Goal: Information Seeking & Learning: Learn about a topic

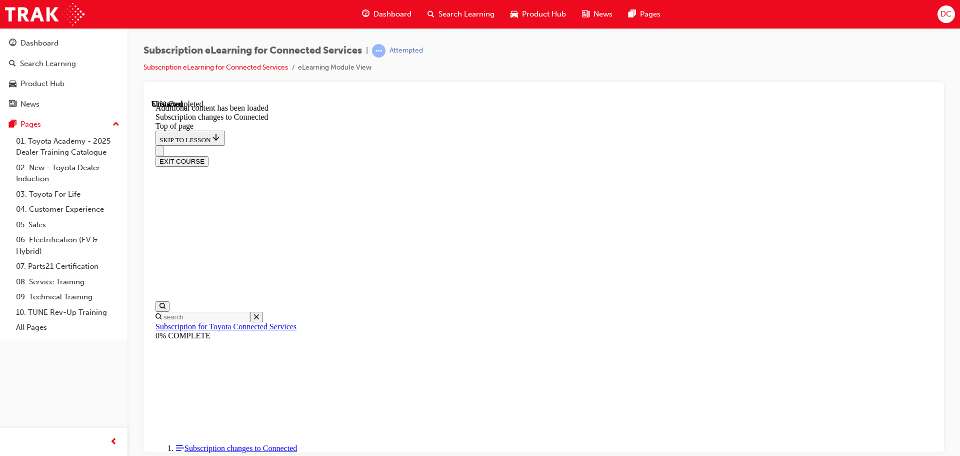
scroll to position [1214, 0]
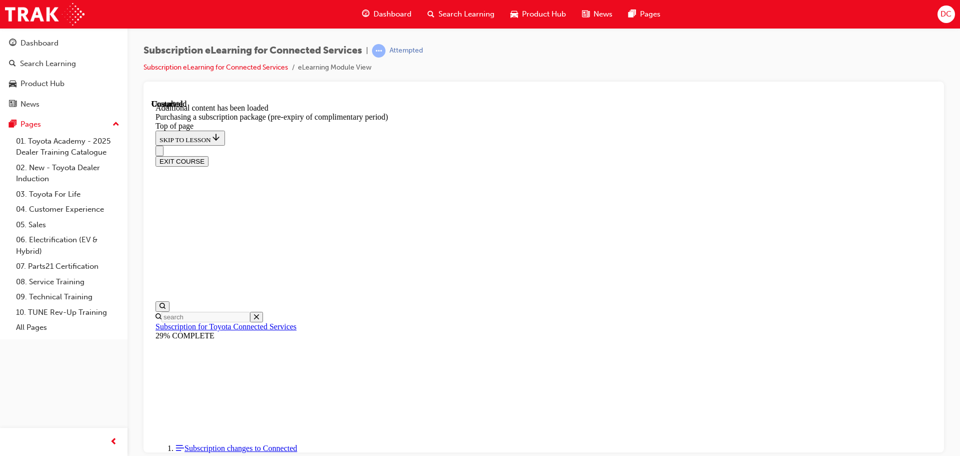
scroll to position [902, 0]
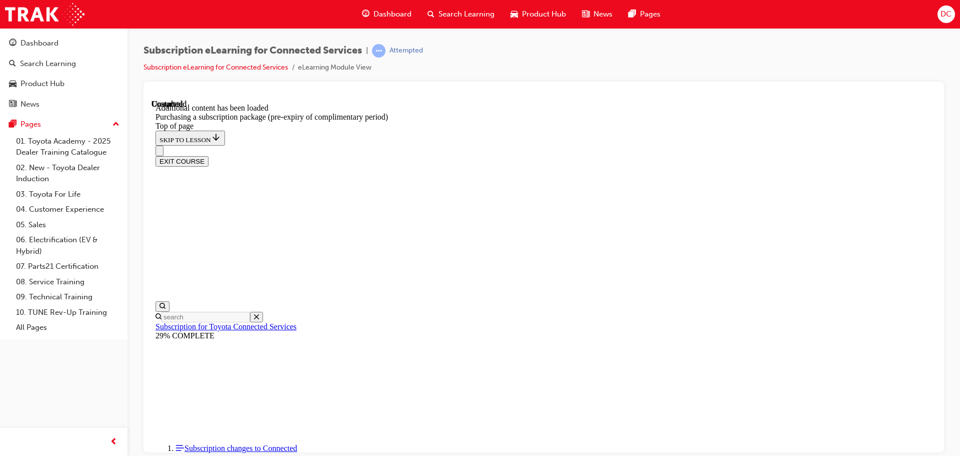
scroll to position [1133, 0]
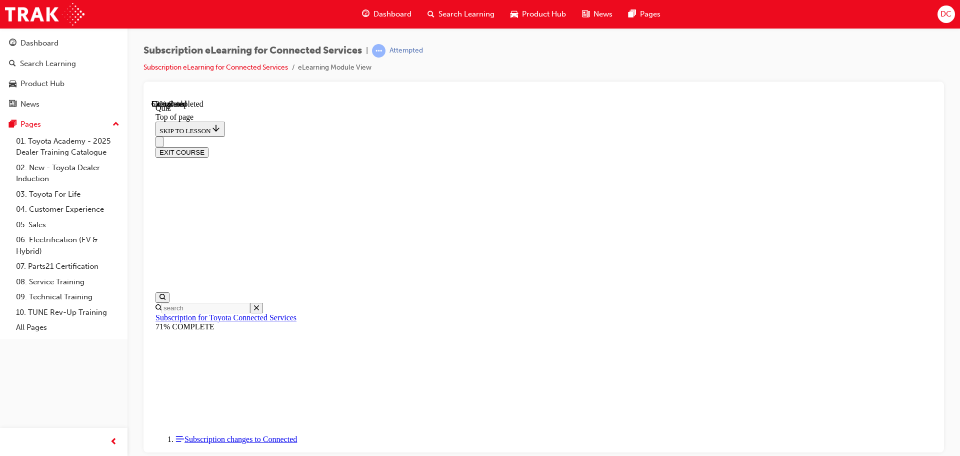
scroll to position [31, 0]
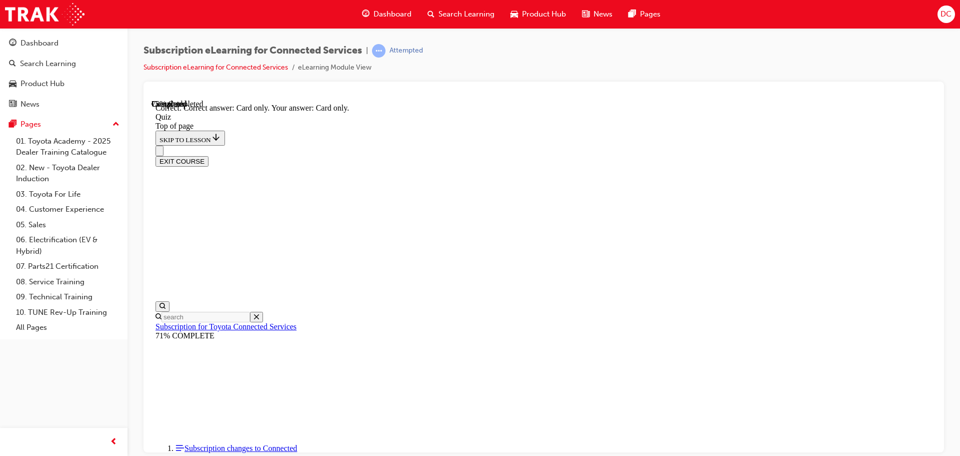
scroll to position [133, 0]
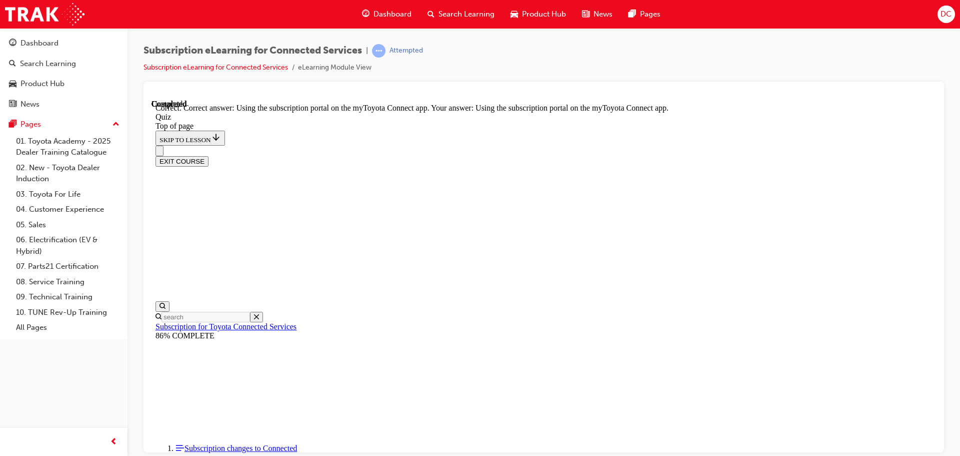
scroll to position [133, 0]
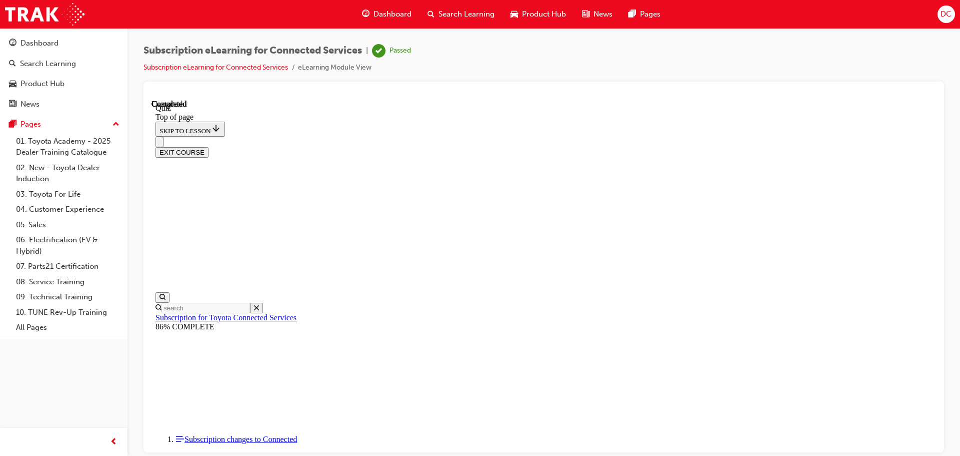
scroll to position [189, 0]
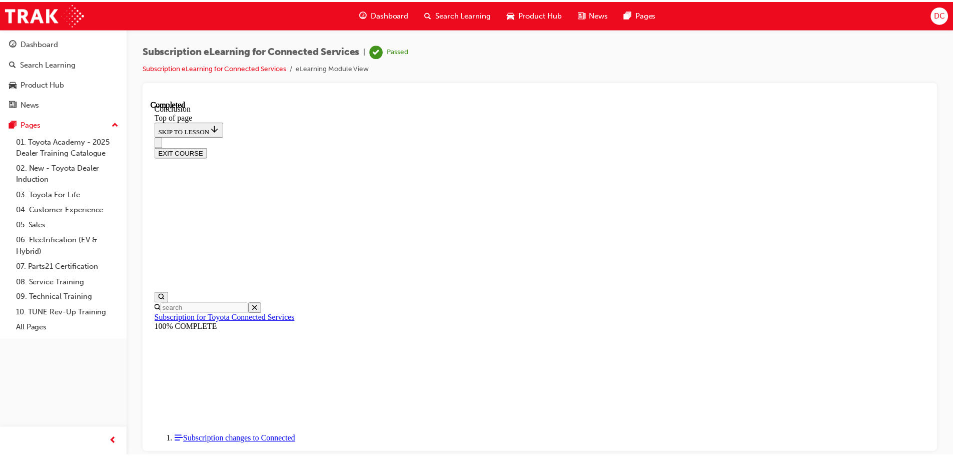
scroll to position [324, 0]
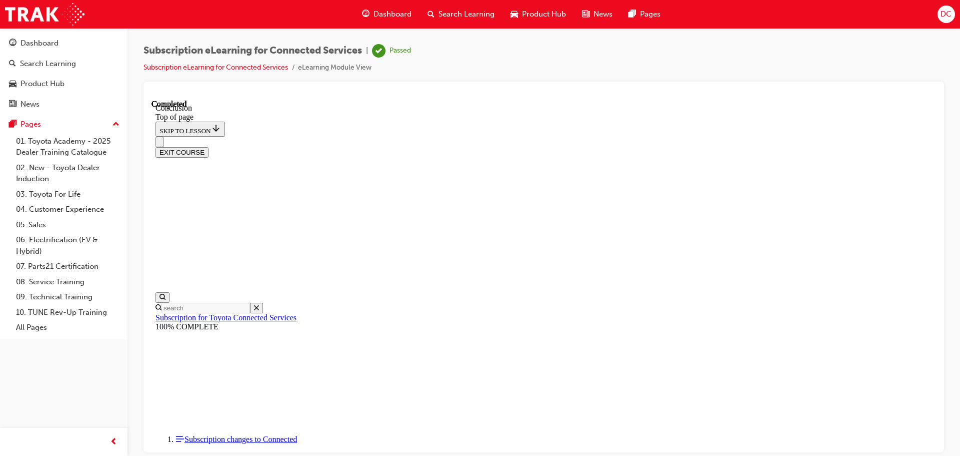
click at [209, 147] on button "EXIT COURSE" at bounding box center [182, 152] width 53 height 11
click at [66, 207] on link "04. Customer Experience" at bounding box center [68, 210] width 112 height 16
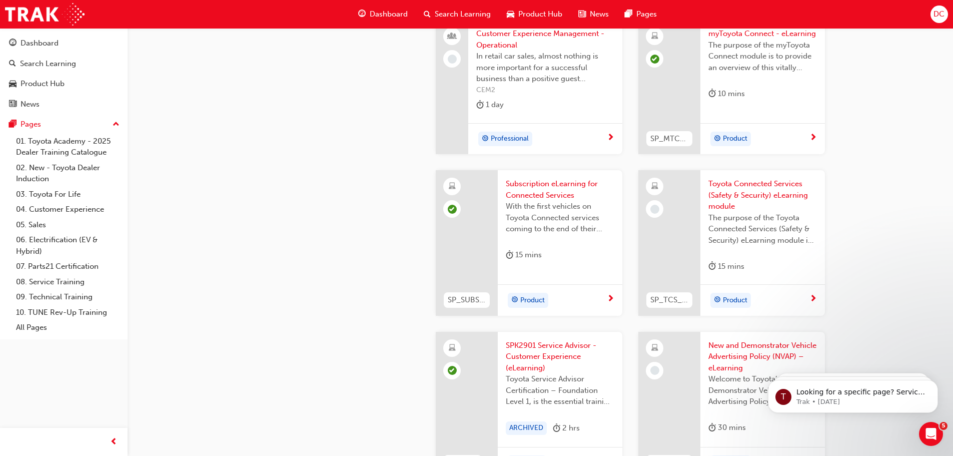
scroll to position [1500, 0]
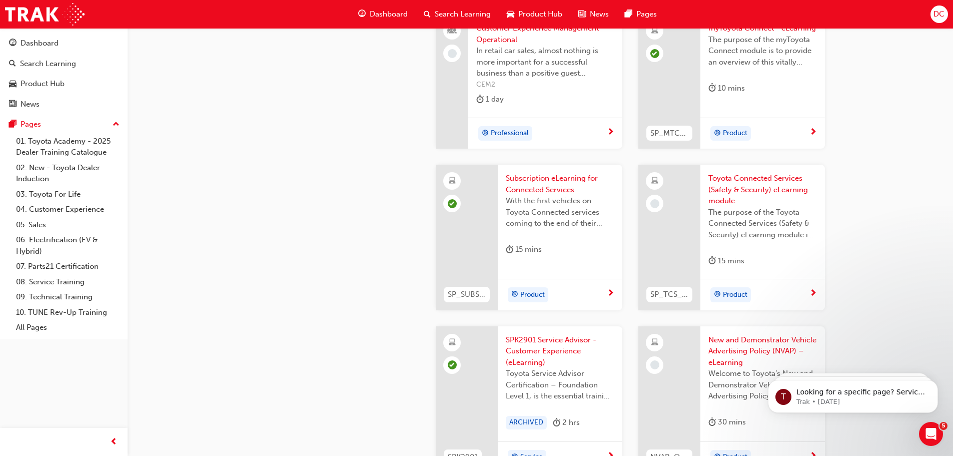
click at [775, 186] on span "Toyota Connected Services (Safety & Security) eLearning module" at bounding box center [762, 190] width 109 height 34
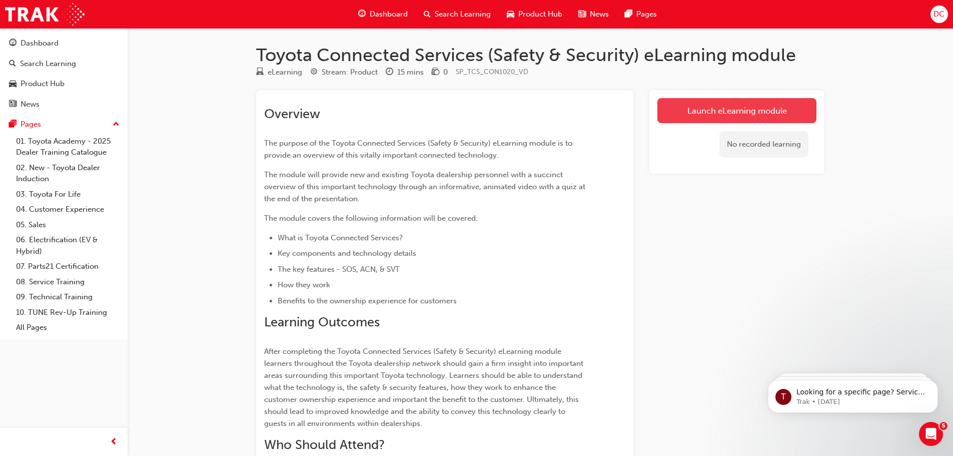
click at [743, 114] on link "Launch eLearning module" at bounding box center [736, 110] width 159 height 25
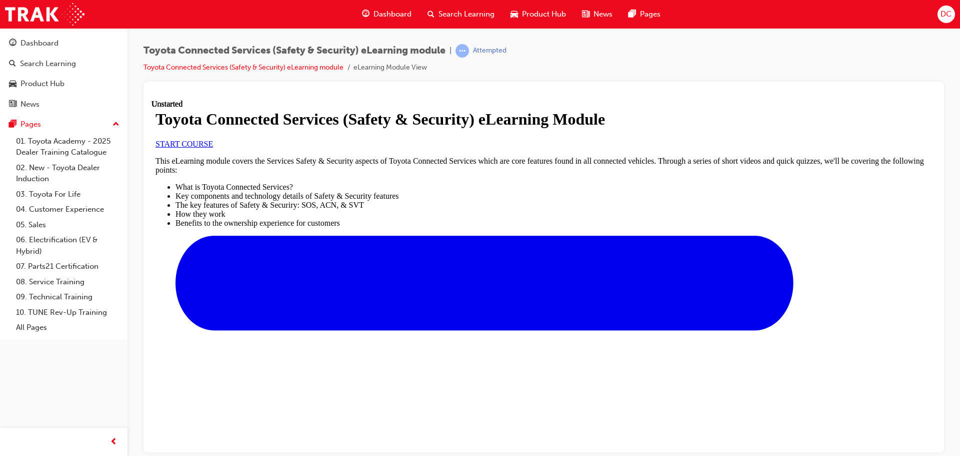
scroll to position [131, 0]
click at [213, 148] on span "START COURSE" at bounding box center [185, 143] width 58 height 9
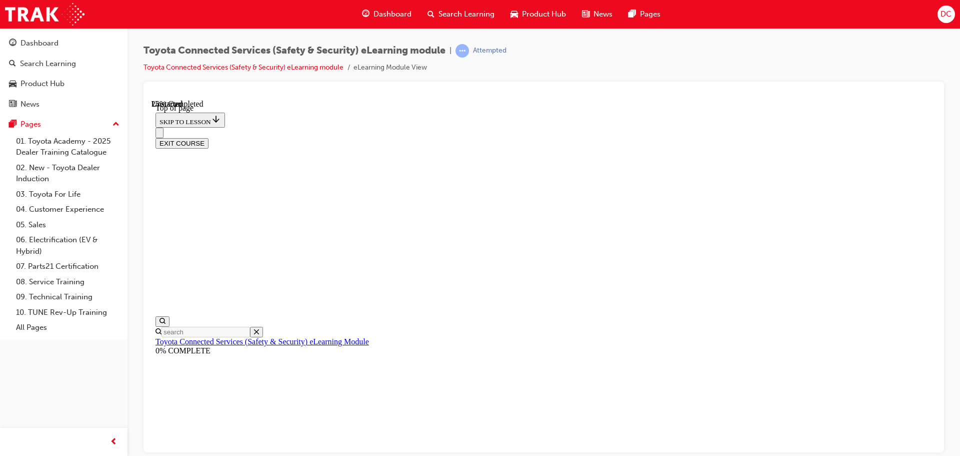
scroll to position [49, 0]
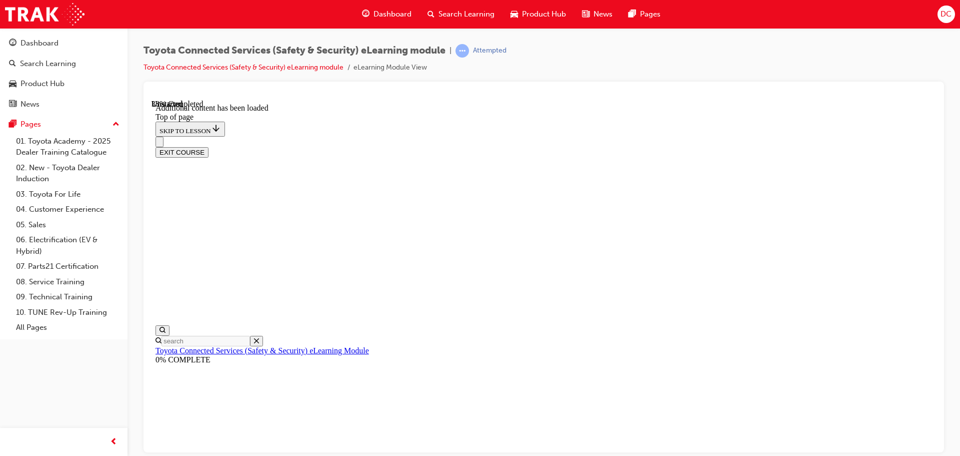
scroll to position [297, 0]
